Goal: Information Seeking & Learning: Compare options

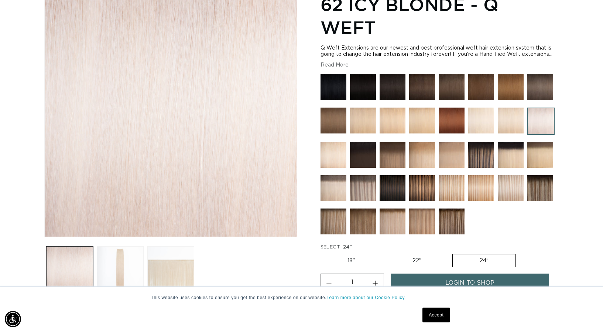
scroll to position [0, 1102]
click at [472, 125] on img at bounding box center [481, 120] width 26 height 26
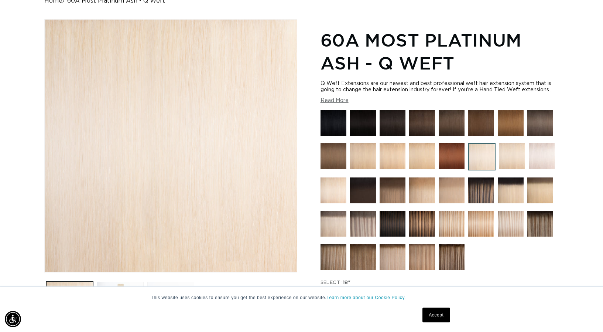
scroll to position [0, 551]
click at [540, 156] on img at bounding box center [542, 156] width 26 height 26
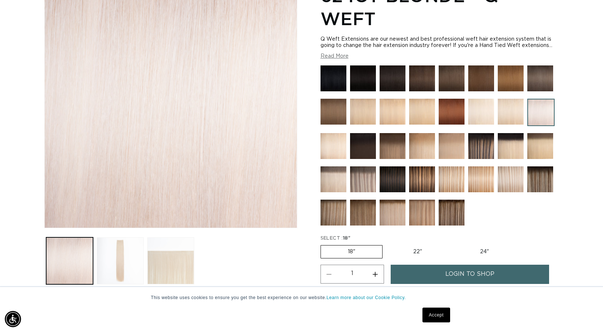
click at [395, 216] on img at bounding box center [393, 212] width 26 height 26
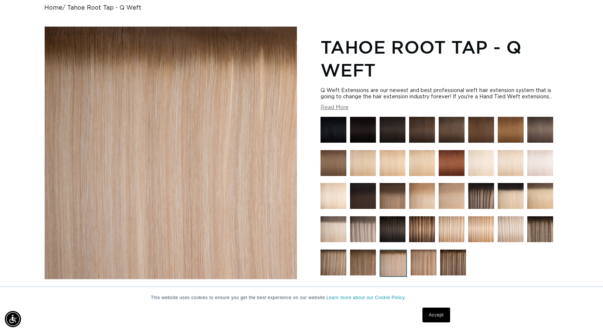
scroll to position [0, 551]
click at [552, 164] on img at bounding box center [541, 163] width 26 height 26
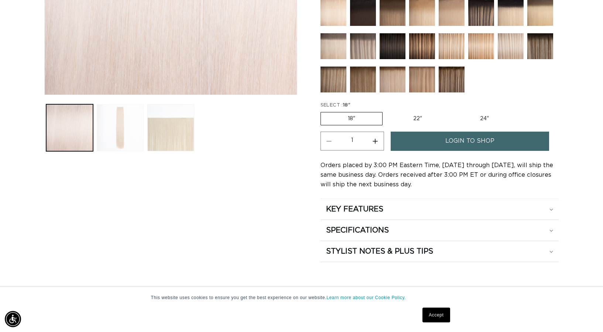
scroll to position [0, 551]
click at [128, 135] on button "Load image 2 in gallery view" at bounding box center [120, 127] width 47 height 47
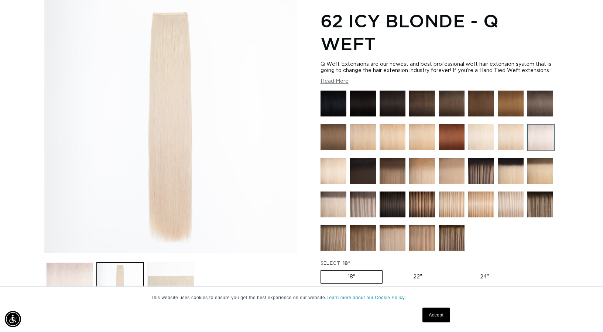
scroll to position [0, 1102]
click at [585, 61] on div "Home 62 Icy Blonde - Q Weft Image 2 is now available in gallery view Skip to pr…" at bounding box center [301, 199] width 603 height 442
click at [436, 317] on link "Accept" at bounding box center [436, 314] width 27 height 15
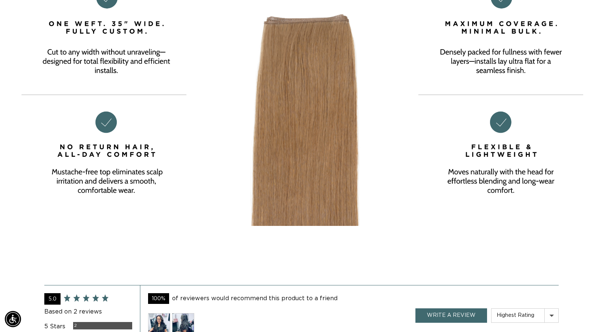
scroll to position [1278, 0]
